Goal: Find specific page/section: Find specific page/section

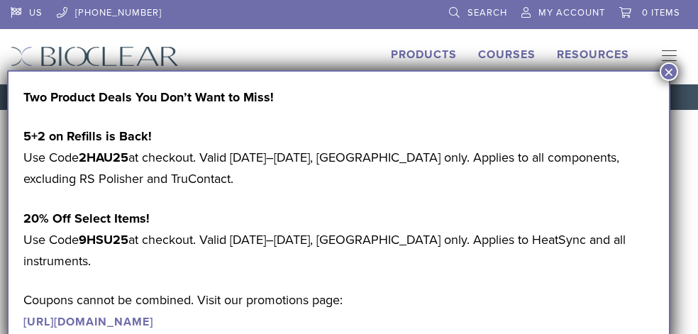
click at [661, 77] on button "×" at bounding box center [668, 71] width 18 height 18
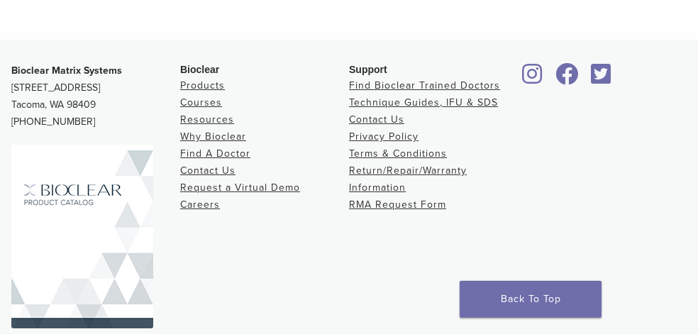
scroll to position [664, 0]
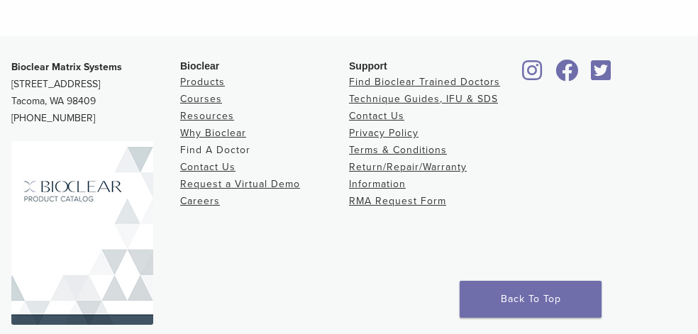
click at [236, 150] on link "Find A Doctor" at bounding box center [215, 150] width 70 height 12
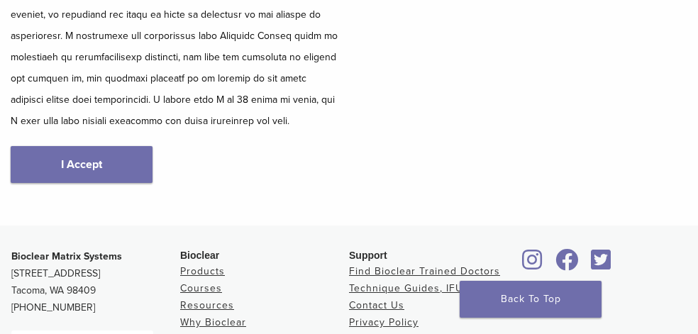
scroll to position [478, 0]
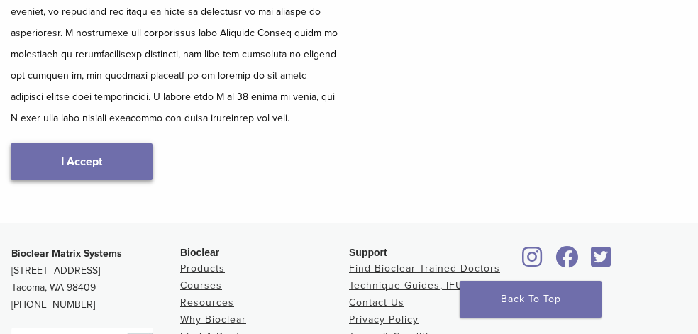
click at [101, 159] on link "I Accept" at bounding box center [82, 161] width 142 height 37
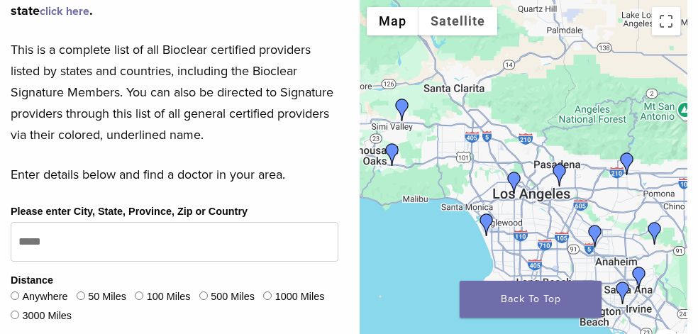
scroll to position [524, 0]
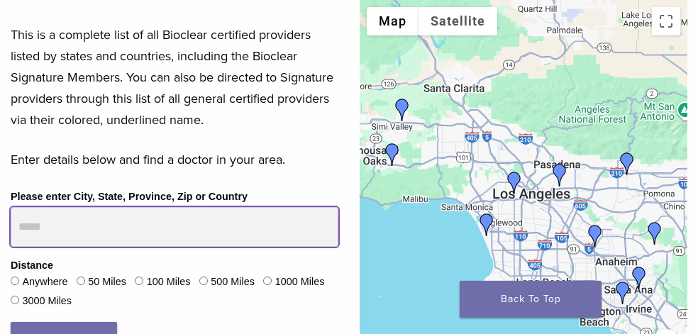
click at [118, 211] on input "Please enter City, State, Province, Zip or Country" at bounding box center [175, 227] width 328 height 40
type input "*****"
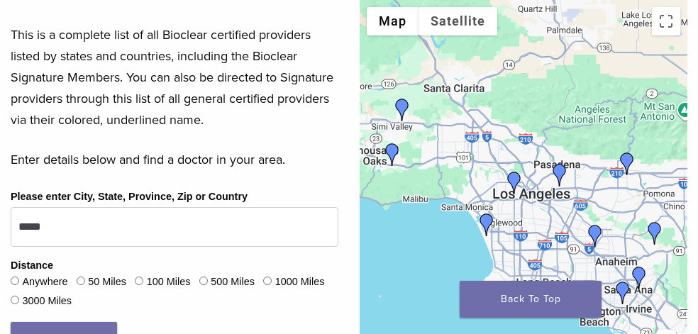
click at [340, 278] on div "Please enter City, State, Province, Zip or Country ***** Distance Anywhere 50 M…" at bounding box center [174, 279] width 349 height 182
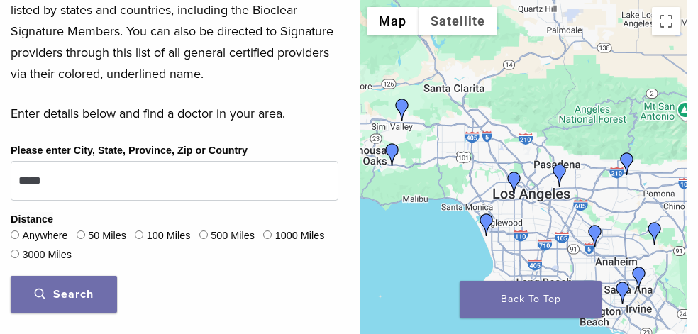
scroll to position [576, 0]
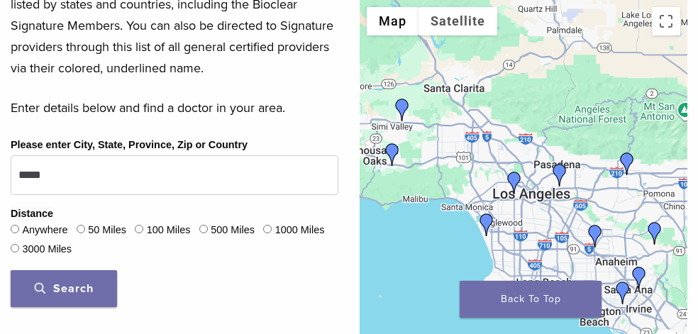
click at [79, 282] on span "Search" at bounding box center [64, 288] width 59 height 14
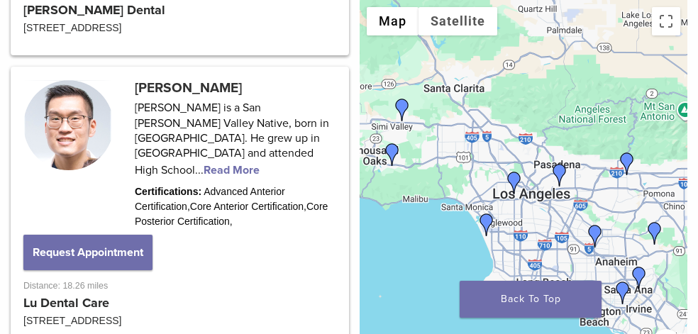
scroll to position [1485, 0]
